Goal: Task Accomplishment & Management: Complete application form

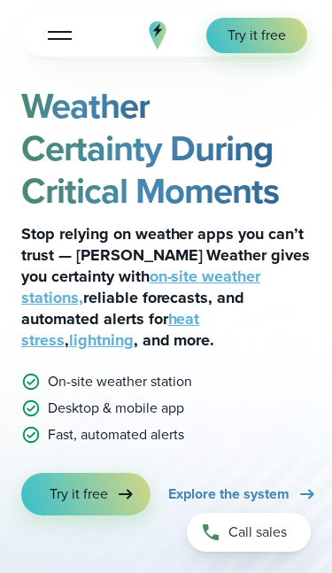
scroll to position [190, 0]
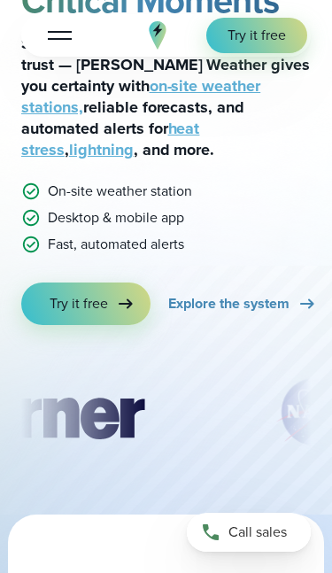
click at [61, 296] on link "Try it free" at bounding box center [85, 304] width 129 height 43
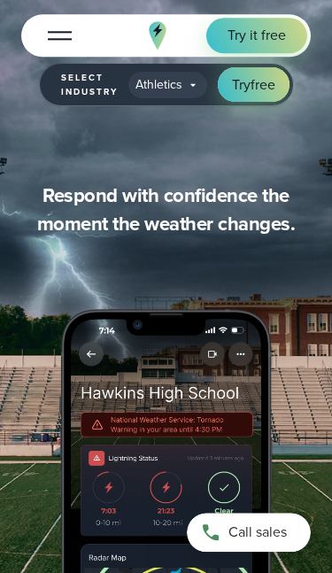
scroll to position [1498, 0]
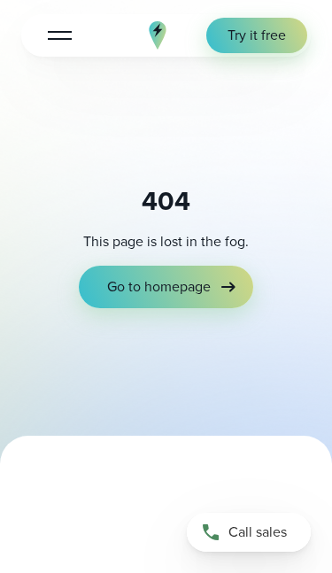
click at [128, 277] on span "Go to homepage" at bounding box center [159, 286] width 104 height 19
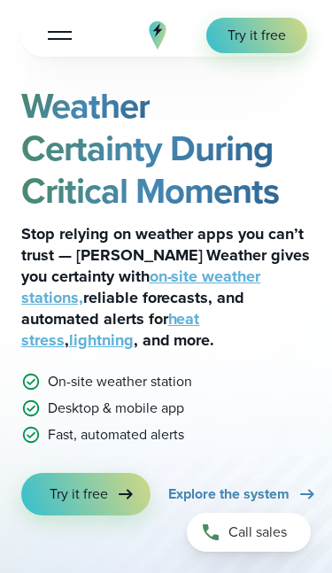
click at [66, 34] on button "Open Menu" at bounding box center [60, 35] width 42 height 33
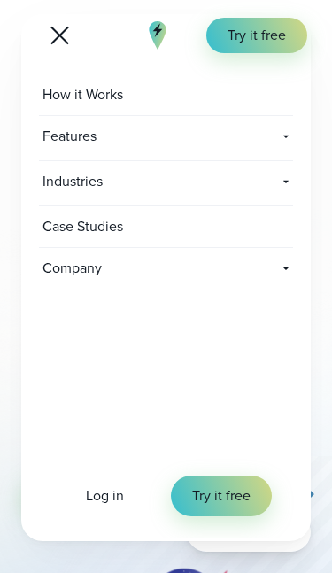
click at [277, 147] on div "Features Explore All Features Explore Perry Weather's on-site weather hardware …" at bounding box center [166, 138] width 254 height 45
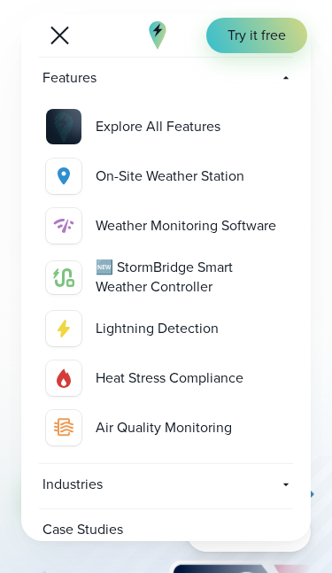
scroll to position [57, 0]
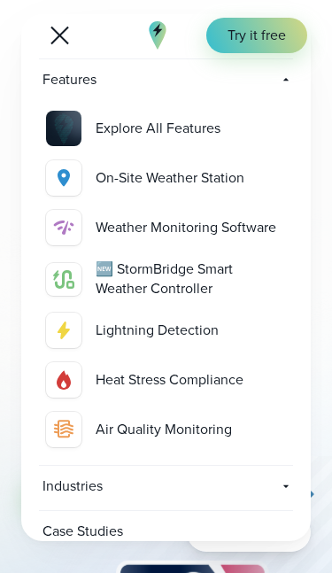
click at [291, 78] on icon at bounding box center [286, 80] width 14 height 14
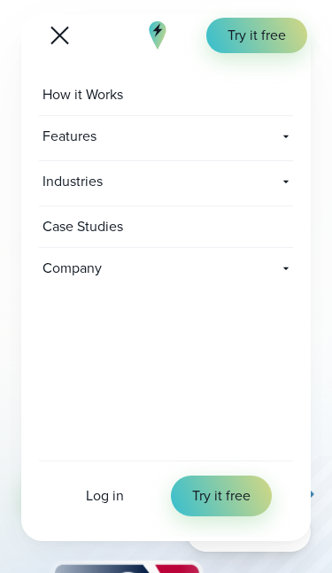
click at [283, 186] on icon at bounding box center [286, 182] width 14 height 14
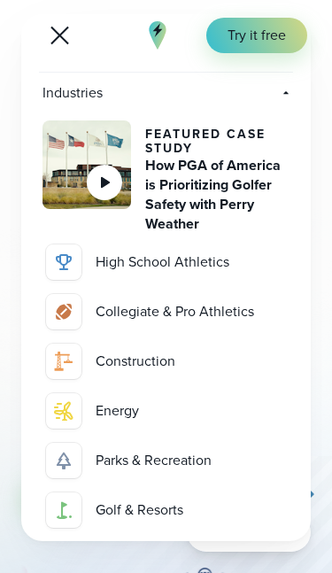
scroll to position [75, 0]
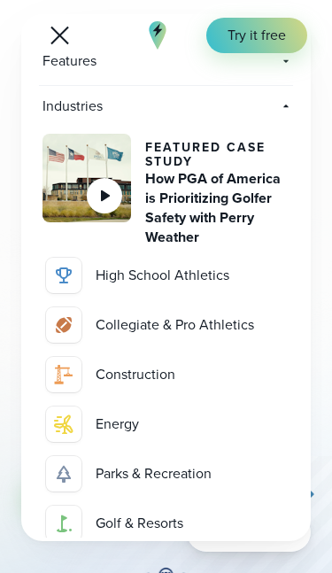
click at [291, 105] on icon at bounding box center [286, 106] width 14 height 14
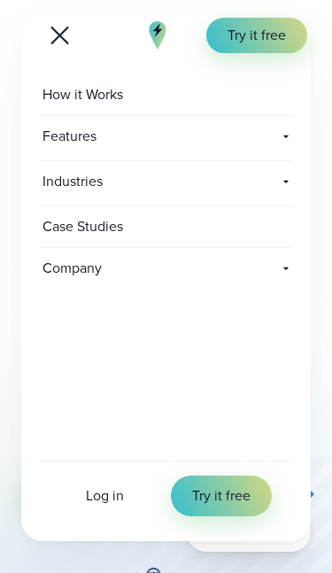
scroll to position [0, 0]
click at [287, 271] on icon at bounding box center [286, 268] width 14 height 14
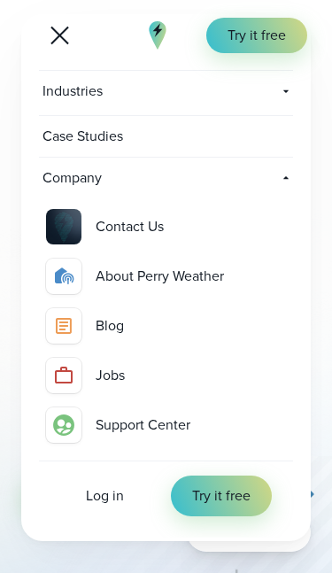
scroll to position [90, 0]
click at [44, 30] on button "Open Menu" at bounding box center [60, 35] width 42 height 33
